Goal: Communication & Community: Connect with others

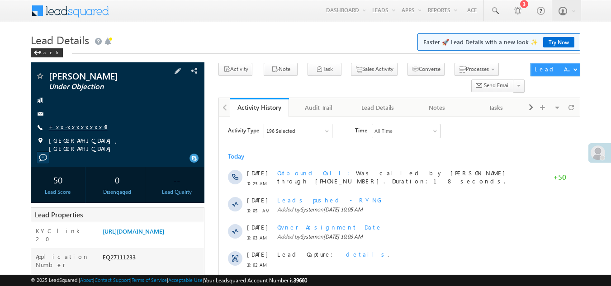
click at [70, 127] on link "+xx-xxxxxxxx43" at bounding box center [78, 127] width 59 height 8
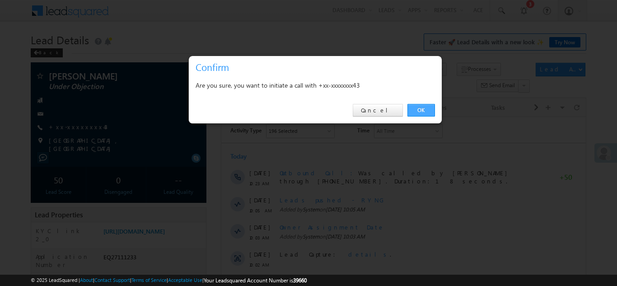
click at [426, 107] on link "OK" at bounding box center [422, 110] width 28 height 13
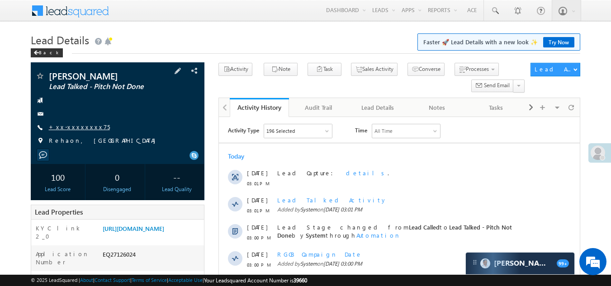
click at [74, 124] on link "+xx-xxxxxxxx75" at bounding box center [79, 127] width 61 height 8
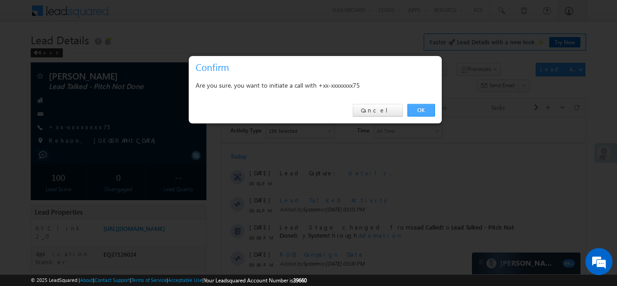
click at [418, 111] on link "OK" at bounding box center [422, 110] width 28 height 13
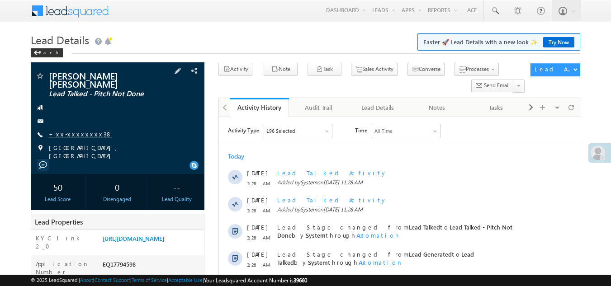
click at [67, 132] on link "+xx-xxxxxxxx38" at bounding box center [80, 134] width 63 height 8
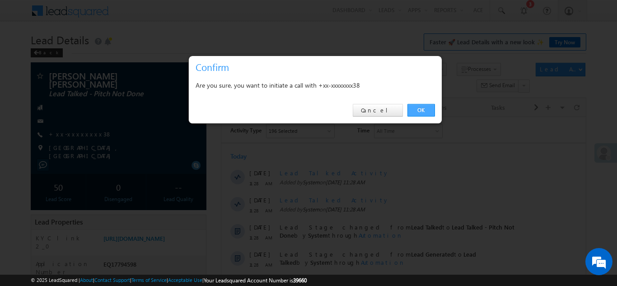
click at [419, 108] on link "OK" at bounding box center [422, 110] width 28 height 13
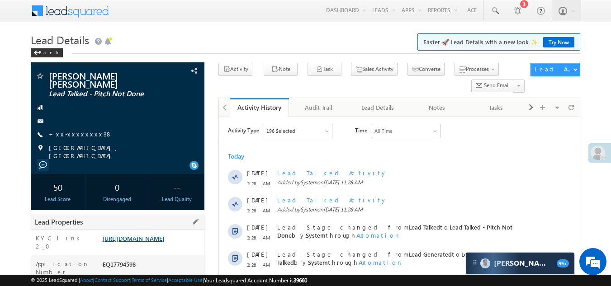
click at [156, 235] on link "https://angelbroking1-pk3em7sa.customui-test.leadsquared.com?leadId=66eca125-ff…" at bounding box center [133, 239] width 61 height 8
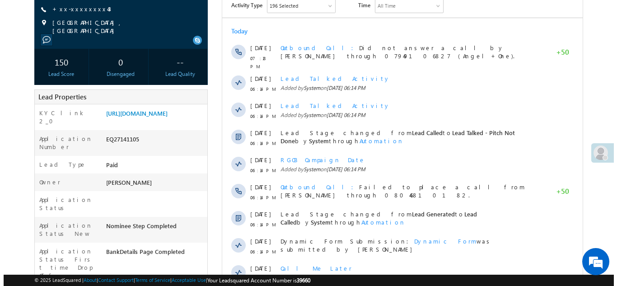
scroll to position [45, 0]
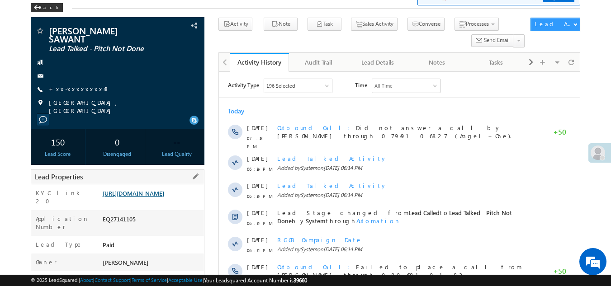
click at [135, 191] on link "[URL][DOMAIN_NAME]" at bounding box center [133, 193] width 61 height 8
click at [74, 88] on link "+xx-xxxxxxxx43" at bounding box center [78, 89] width 59 height 8
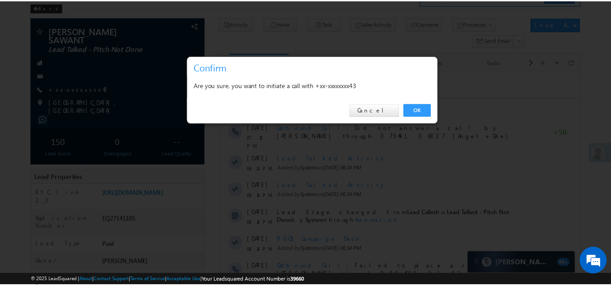
scroll to position [0, 0]
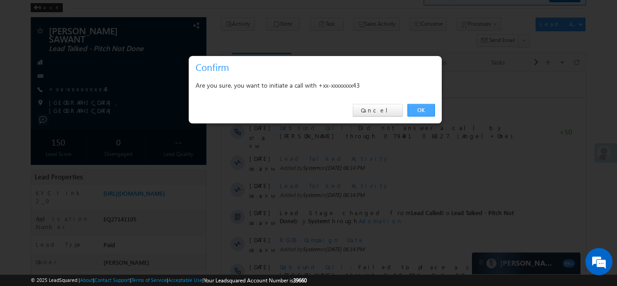
click at [418, 109] on link "OK" at bounding box center [422, 110] width 28 height 13
